Goal: Complete application form: Complete application form

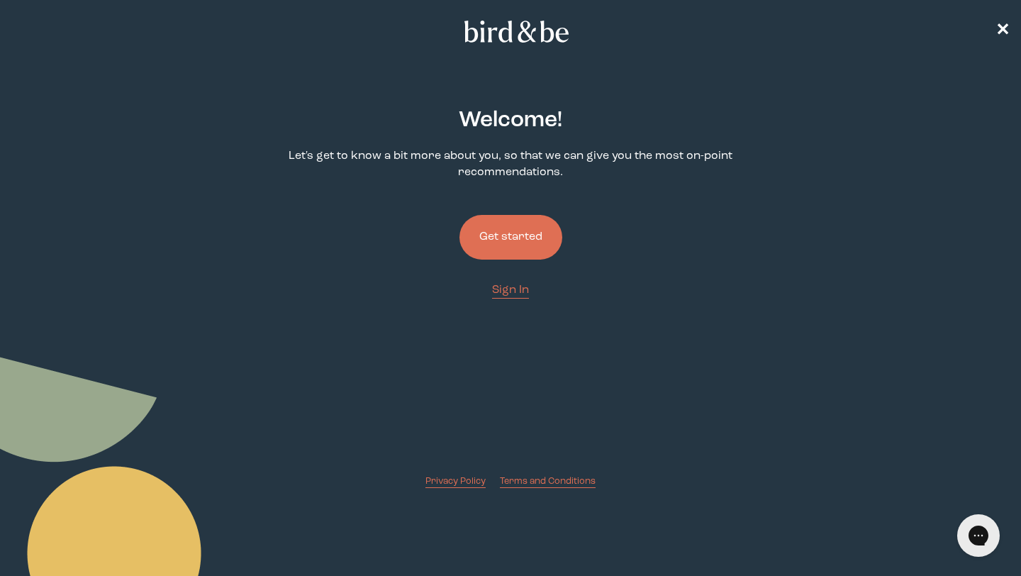
click at [519, 230] on button "Get started" at bounding box center [511, 237] width 103 height 45
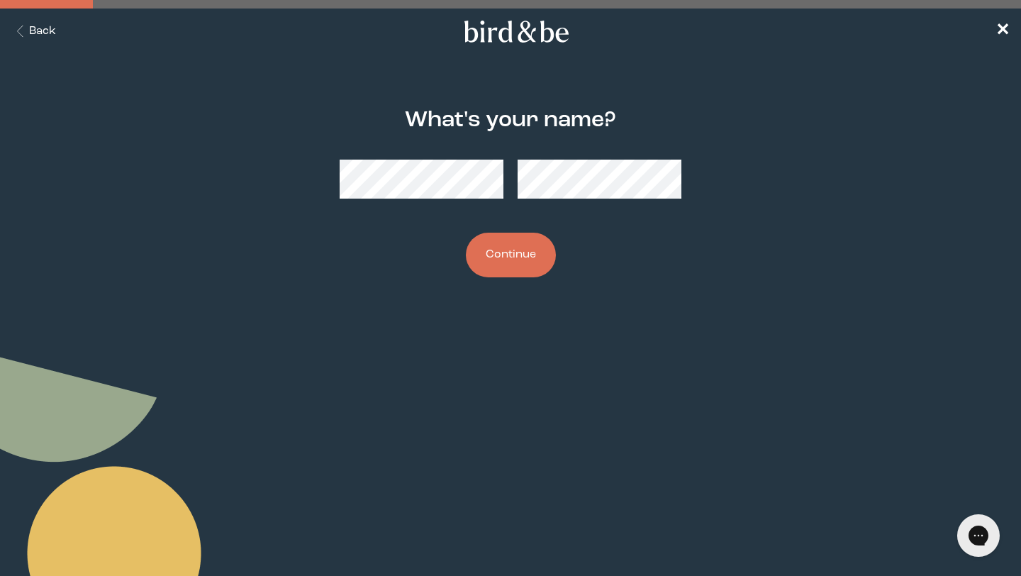
click at [432, 208] on div at bounding box center [511, 179] width 342 height 62
click at [508, 243] on button "Continue" at bounding box center [511, 255] width 90 height 45
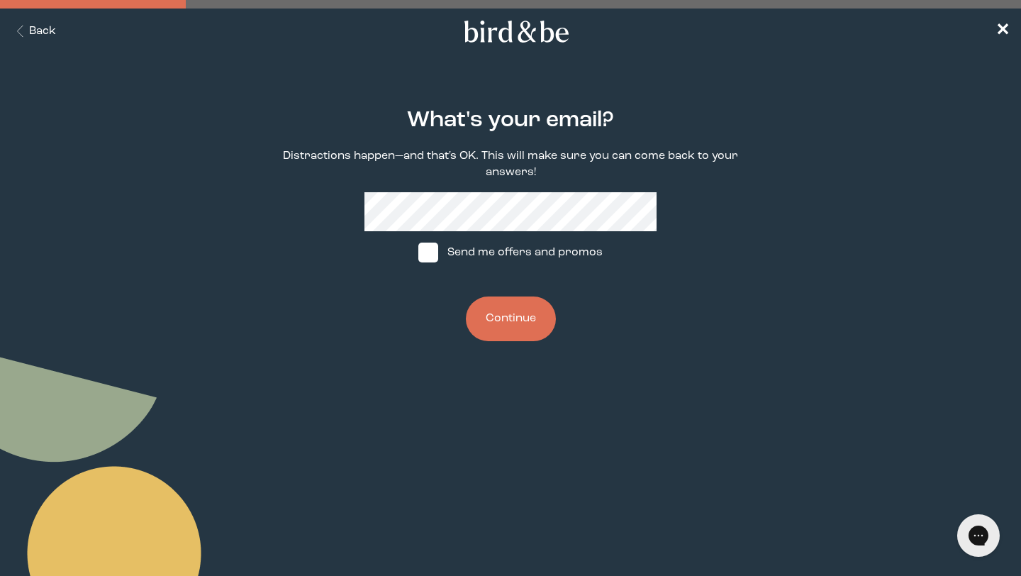
click at [1012, 35] on nav "Back ✕" at bounding box center [510, 31] width 1021 height 45
click at [1006, 34] on span "✕" at bounding box center [1003, 31] width 14 height 17
